Goal: Check status: Check status

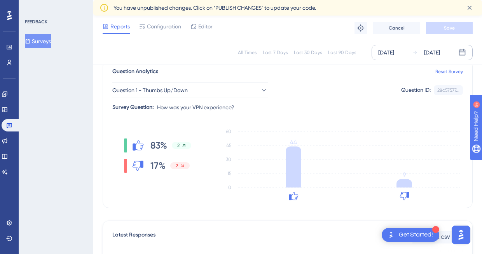
click at [437, 54] on div "[DATE]" at bounding box center [432, 52] width 16 height 9
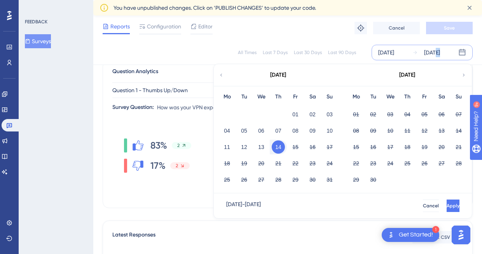
click at [437, 54] on div "[DATE]" at bounding box center [432, 52] width 16 height 9
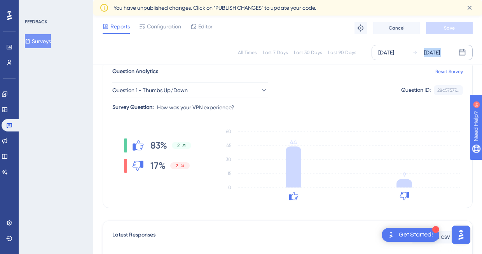
click at [437, 53] on div "[DATE]" at bounding box center [432, 52] width 16 height 9
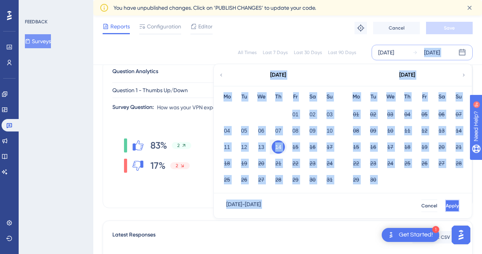
click at [445, 202] on button "Apply" at bounding box center [452, 205] width 14 height 12
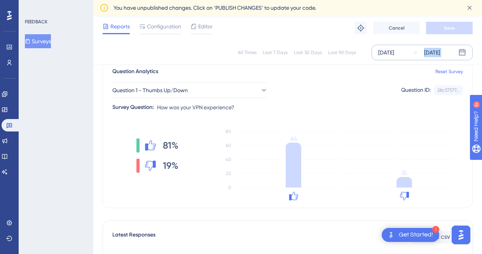
click at [434, 53] on div "[DATE]" at bounding box center [432, 52] width 16 height 9
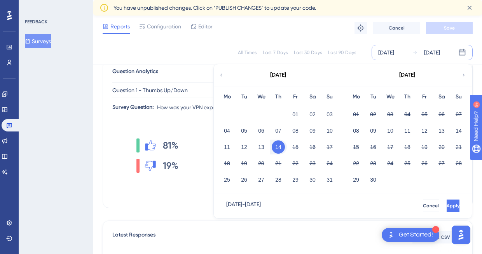
click at [275, 147] on button "14" at bounding box center [278, 146] width 13 height 13
click at [296, 146] on button "15" at bounding box center [295, 146] width 13 height 13
click at [295, 148] on button "15" at bounding box center [295, 146] width 13 height 13
click at [445, 201] on button "Apply" at bounding box center [452, 205] width 14 height 12
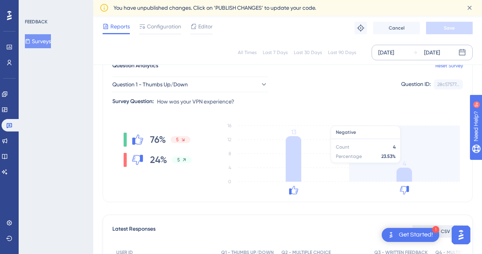
scroll to position [70, 0]
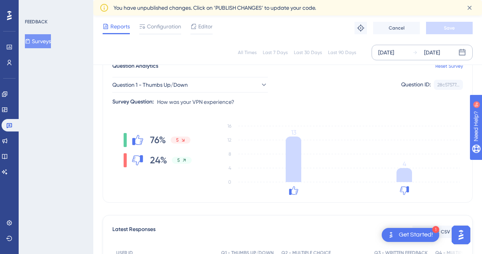
click at [425, 50] on div "[DATE]" at bounding box center [432, 52] width 16 height 9
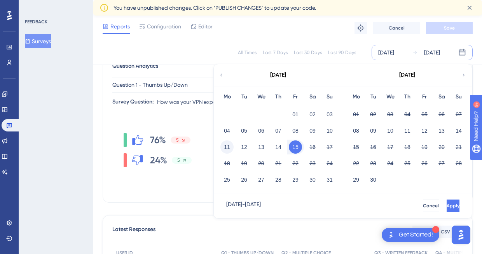
click at [231, 148] on button "11" at bounding box center [226, 146] width 13 height 13
click at [446, 201] on button "Apply" at bounding box center [452, 205] width 13 height 12
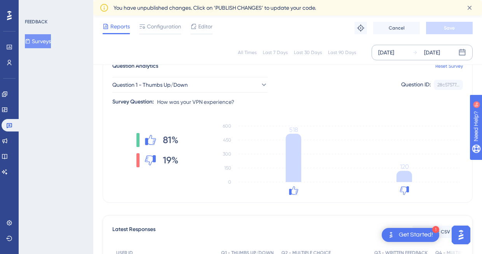
click at [433, 54] on div "[DATE]" at bounding box center [432, 52] width 16 height 9
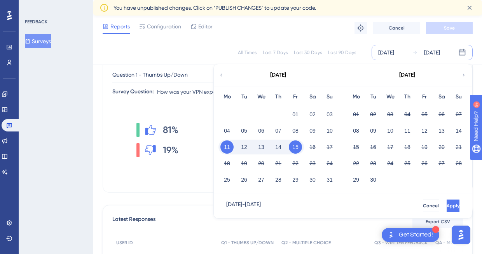
scroll to position [83, 0]
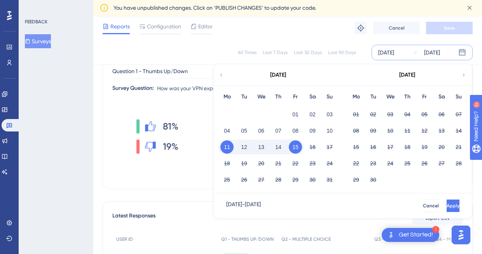
click at [200, 183] on div "81% 19% 0 150 300 450 600 518 120" at bounding box center [287, 144] width 350 height 78
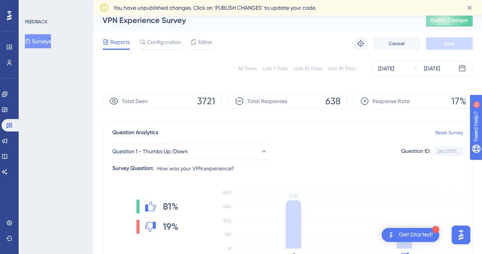
scroll to position [0, 0]
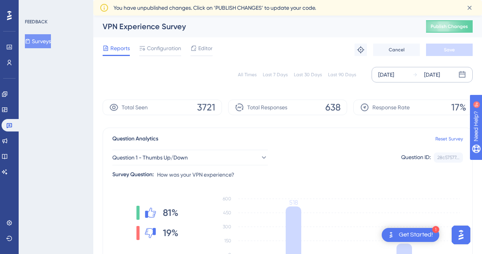
click at [408, 75] on div "[DATE] [DATE]" at bounding box center [421, 75] width 101 height 16
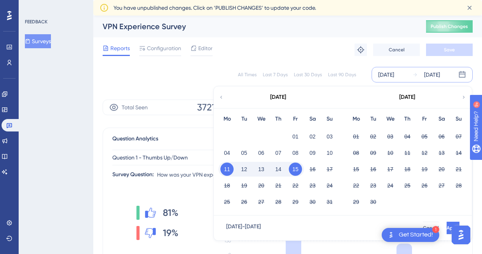
click at [263, 170] on button "13" at bounding box center [260, 168] width 13 height 13
click at [446, 225] on span "Apply" at bounding box center [452, 228] width 13 height 6
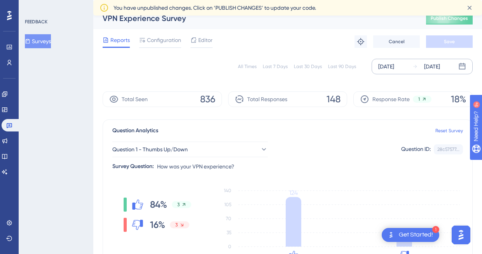
scroll to position [13, 0]
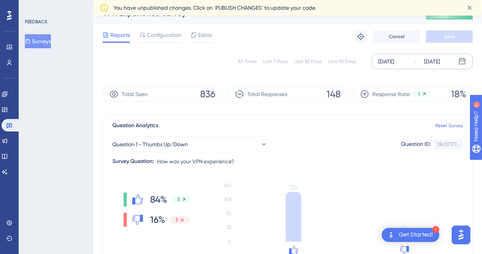
click at [426, 65] on div "[DATE]" at bounding box center [432, 61] width 16 height 9
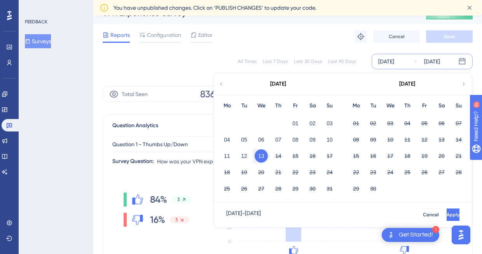
click at [259, 157] on button "13" at bounding box center [260, 155] width 13 height 13
click at [276, 157] on button "14" at bounding box center [278, 155] width 13 height 13
click at [446, 213] on span "Apply" at bounding box center [452, 214] width 13 height 6
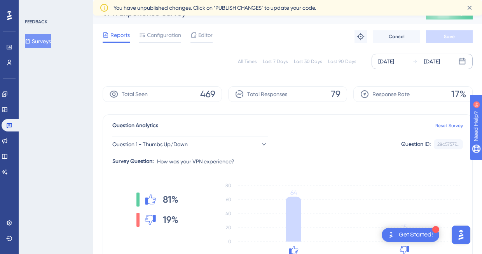
click at [437, 63] on div "[DATE]" at bounding box center [432, 61] width 16 height 9
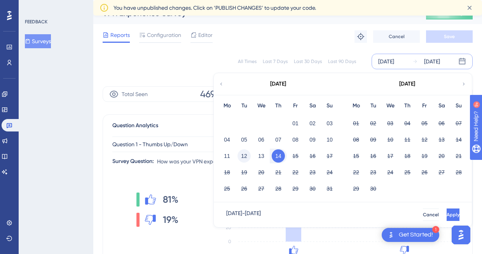
click at [248, 155] on button "12" at bounding box center [243, 155] width 13 height 13
click at [445, 211] on button "Apply" at bounding box center [452, 214] width 14 height 12
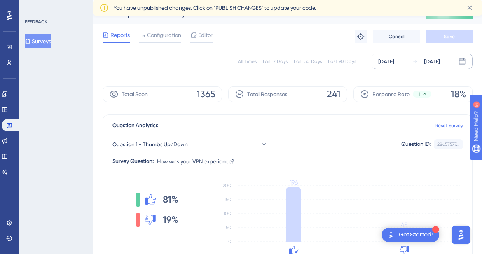
click at [440, 62] on div "[DATE]" at bounding box center [432, 61] width 16 height 9
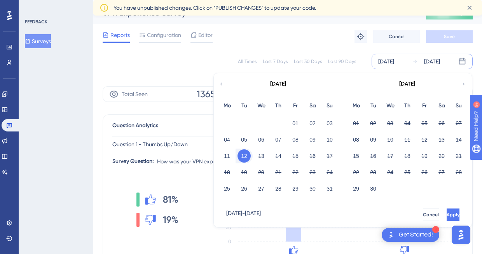
click at [252, 157] on div "11 12 13 14 15 16 17" at bounding box center [278, 155] width 120 height 16
click at [246, 155] on button "12" at bounding box center [243, 155] width 13 height 13
click at [293, 158] on button "15" at bounding box center [295, 155] width 13 height 13
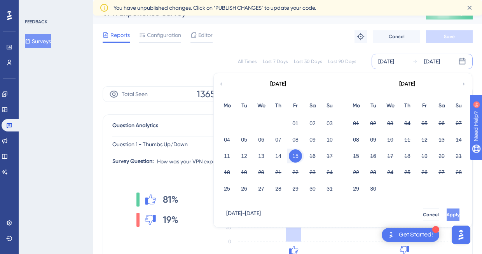
click at [446, 211] on button "Apply" at bounding box center [452, 214] width 13 height 12
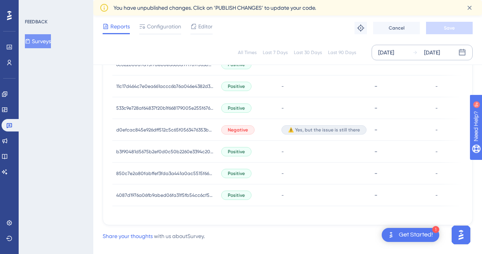
scroll to position [508, 0]
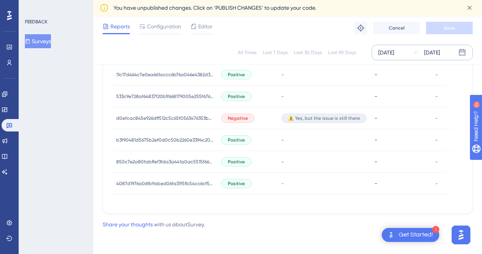
click at [418, 57] on div "[DATE] [DATE]" at bounding box center [421, 53] width 101 height 16
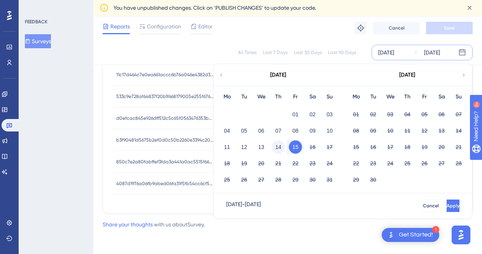
click at [281, 144] on button "14" at bounding box center [278, 146] width 13 height 13
click at [280, 145] on button "14" at bounding box center [278, 146] width 13 height 13
click at [445, 201] on button "Apply" at bounding box center [452, 205] width 14 height 12
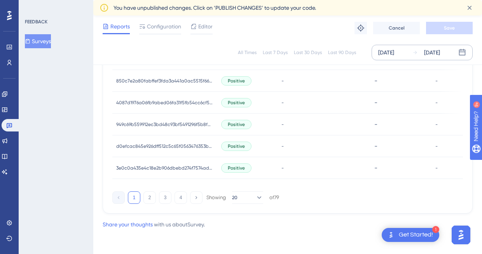
scroll to position [589, 0]
click at [151, 201] on button "2" at bounding box center [149, 197] width 12 height 12
click at [165, 197] on button "3" at bounding box center [165, 197] width 12 height 12
click at [185, 195] on button "4" at bounding box center [180, 197] width 12 height 12
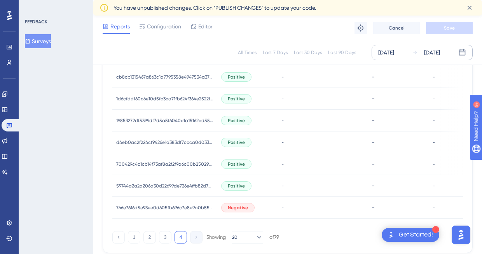
scroll to position [567, 0]
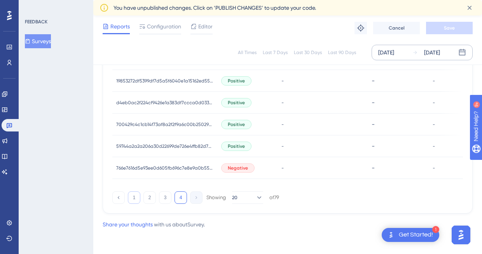
click at [135, 196] on button "1" at bounding box center [134, 197] width 12 height 12
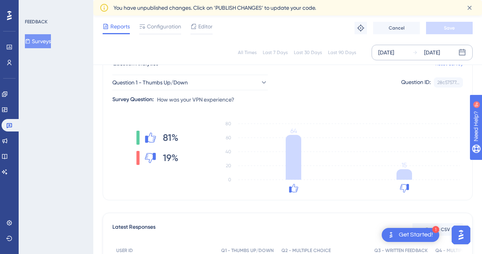
scroll to position [75, 0]
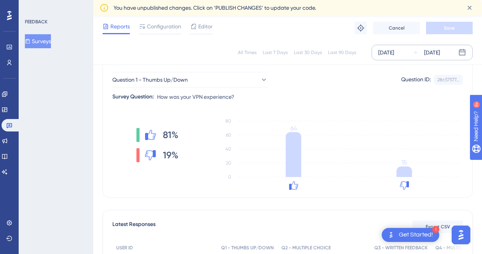
click at [423, 49] on div "[DATE]" at bounding box center [426, 52] width 28 height 9
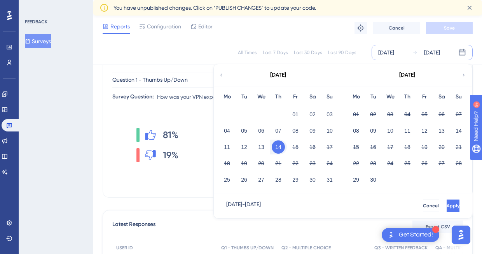
click at [280, 146] on button "14" at bounding box center [278, 146] width 13 height 13
click at [297, 147] on button "15" at bounding box center [295, 146] width 13 height 13
click at [446, 205] on span "Apply" at bounding box center [452, 205] width 13 height 6
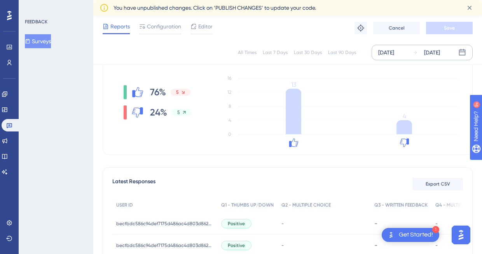
scroll to position [61, 0]
